Goal: Task Accomplishment & Management: Use online tool/utility

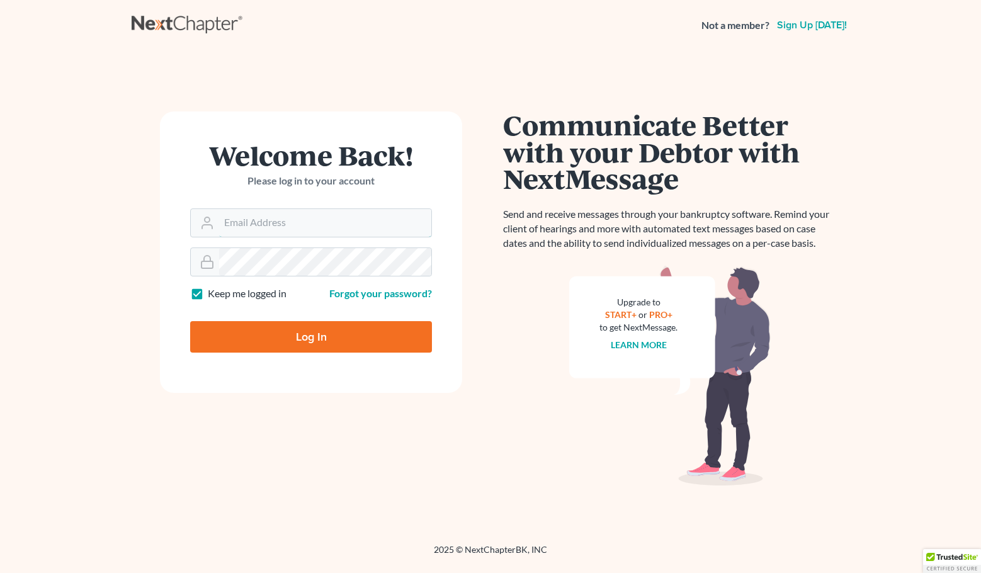
type input "[PERSON_NAME][EMAIL_ADDRESS][DOMAIN_NAME]"
click at [276, 338] on input "Log In" at bounding box center [311, 336] width 242 height 31
type input "Thinking..."
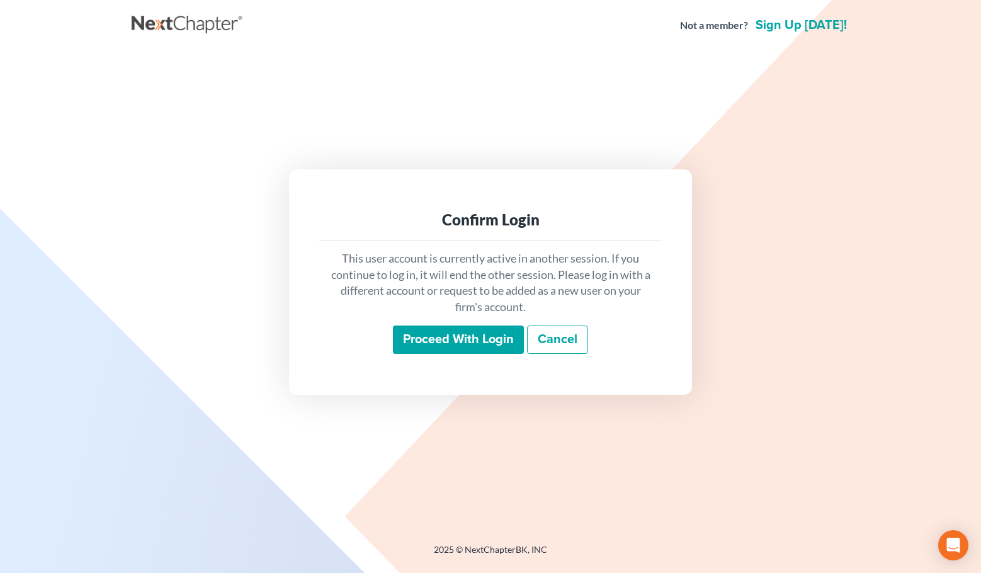
click at [429, 335] on input "Proceed with login" at bounding box center [458, 339] width 131 height 29
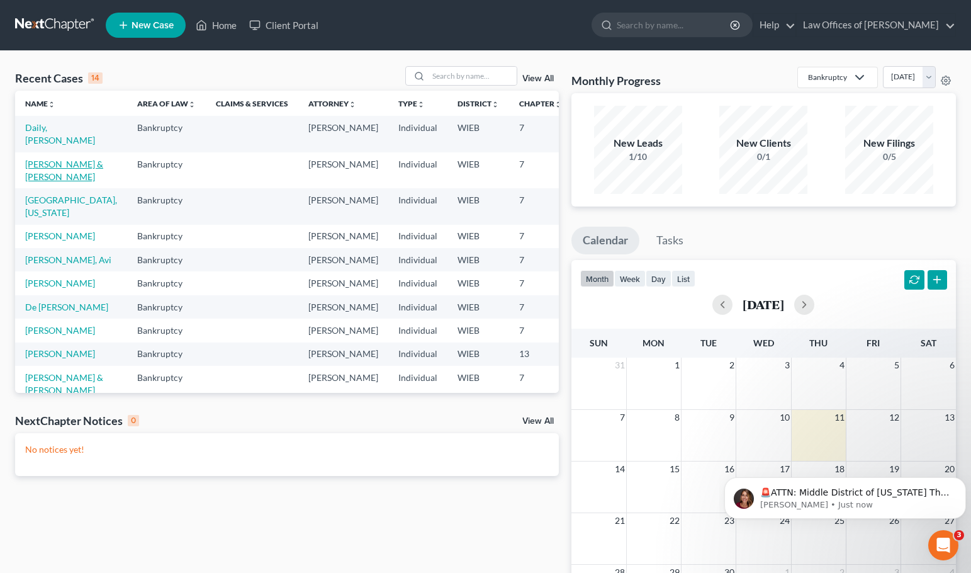
click at [34, 177] on link "[PERSON_NAME] & [PERSON_NAME]" at bounding box center [64, 170] width 78 height 23
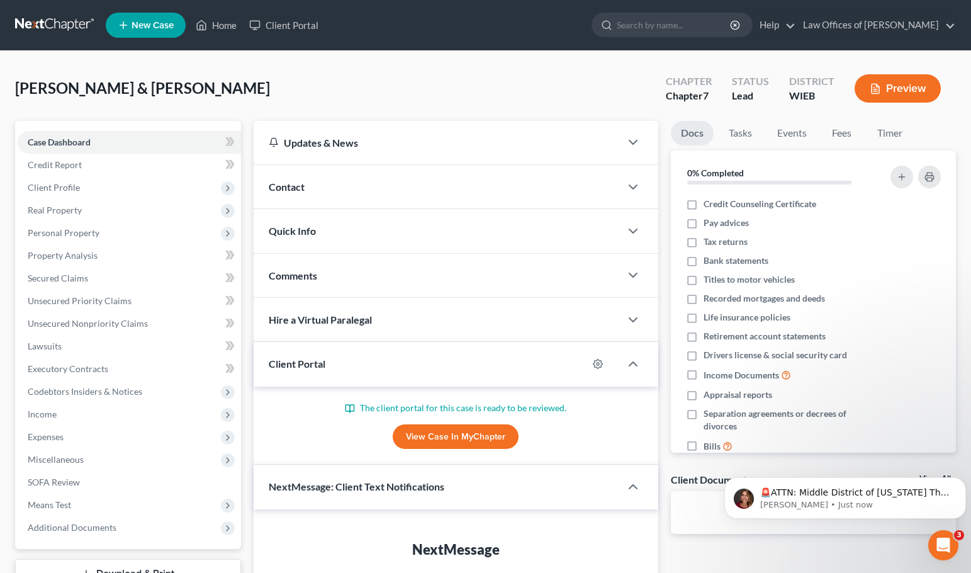
click at [442, 434] on link "View Case in MyChapter" at bounding box center [456, 436] width 126 height 25
